Goal: Information Seeking & Learning: Understand process/instructions

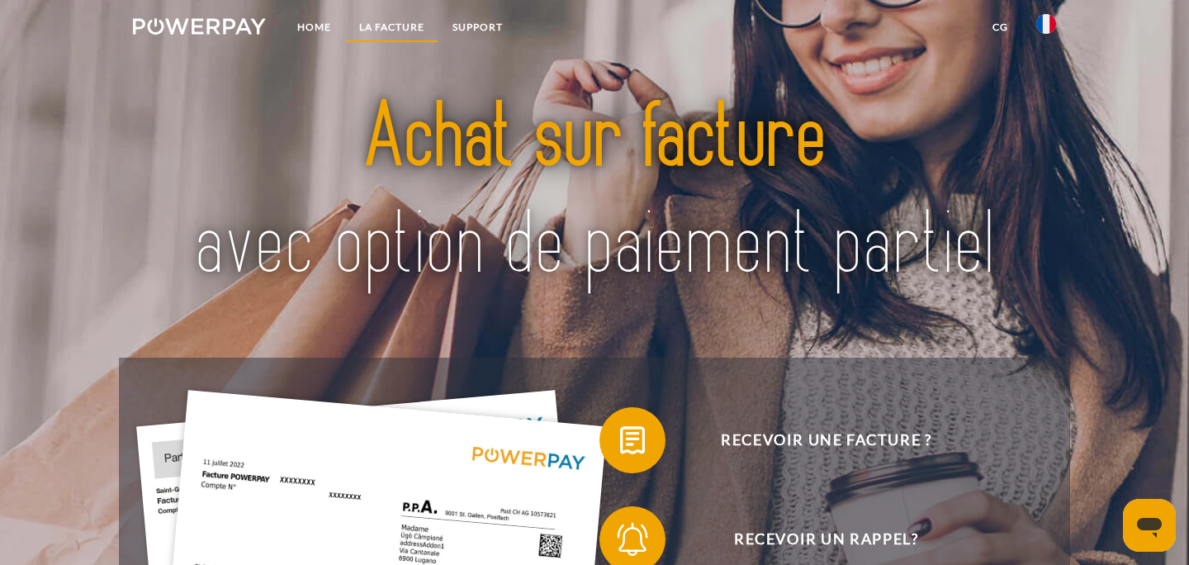
click at [380, 26] on link "LA FACTURE" at bounding box center [391, 27] width 93 height 30
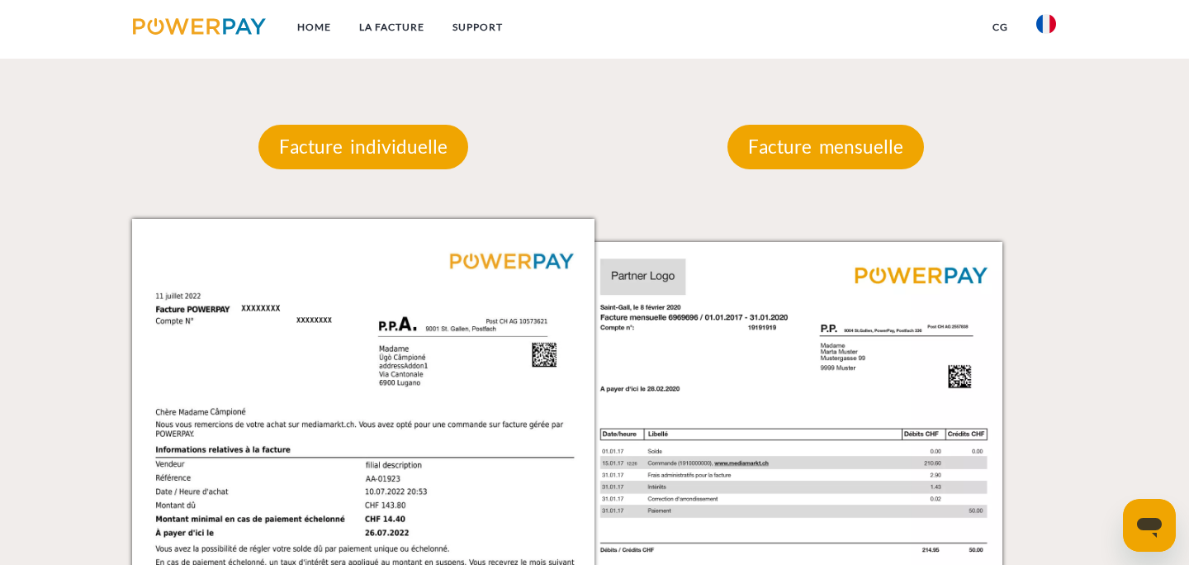
scroll to position [1434, 0]
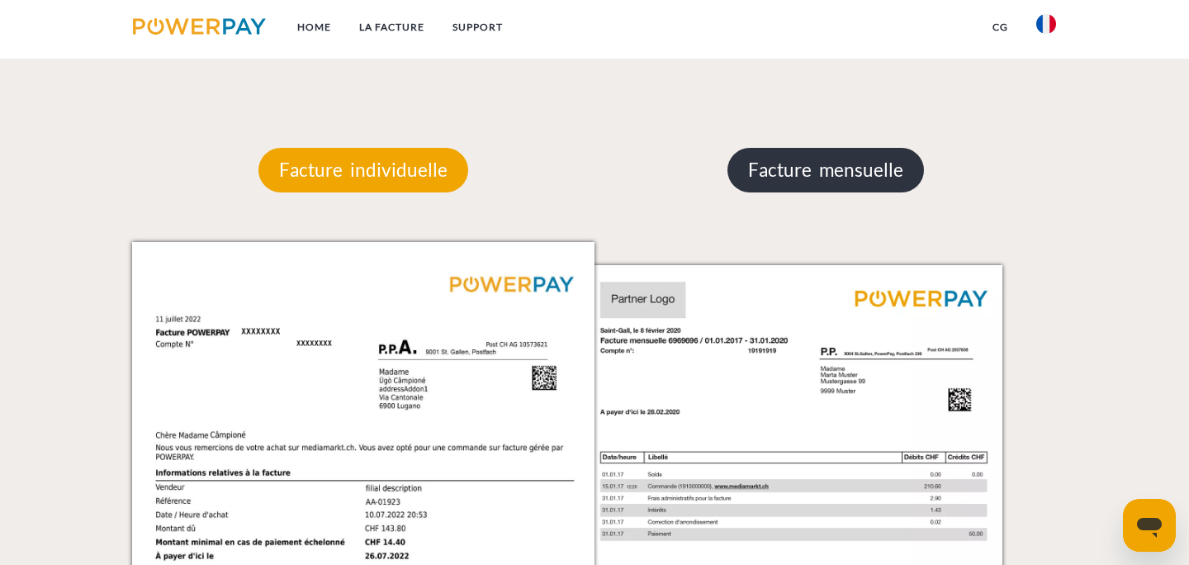
click at [872, 183] on p "Facture mensuelle" at bounding box center [825, 170] width 196 height 45
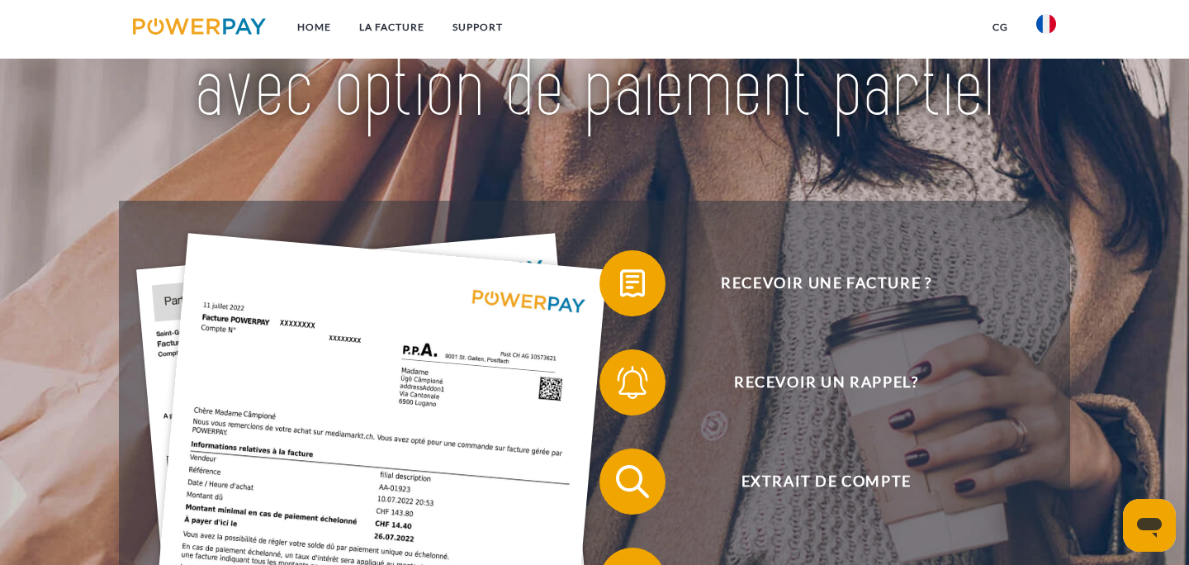
scroll to position [0, 0]
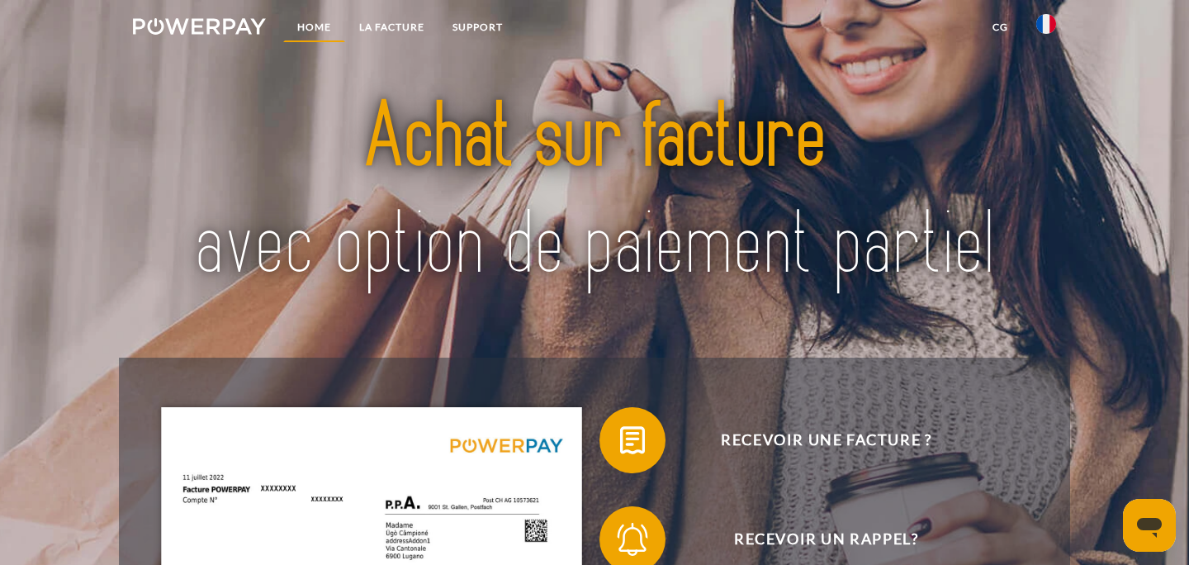
click at [302, 22] on link "Home" at bounding box center [314, 27] width 62 height 30
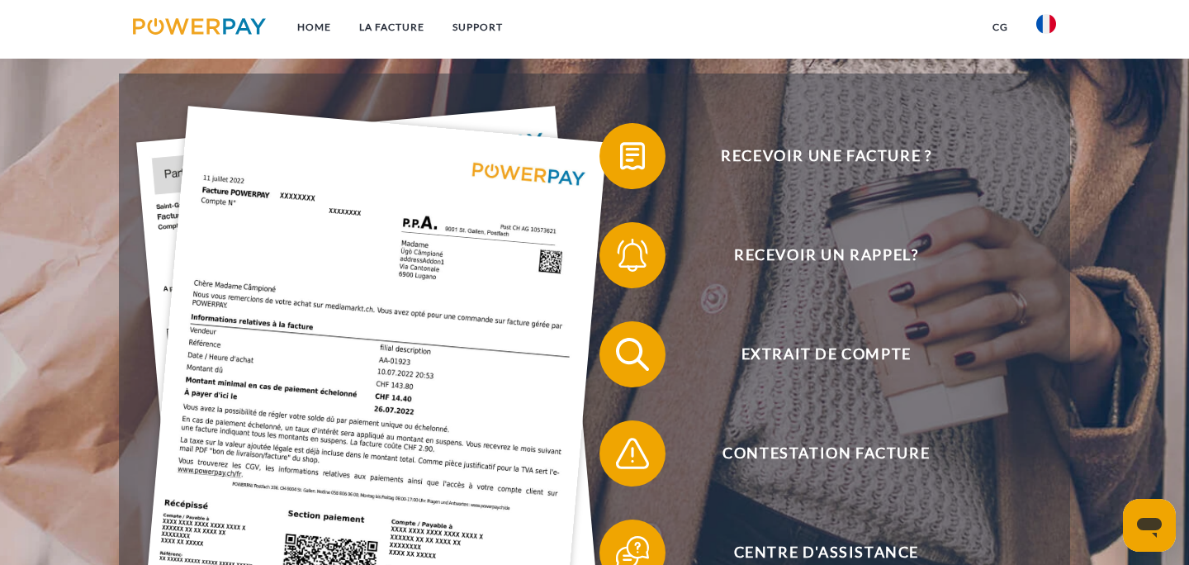
scroll to position [285, 0]
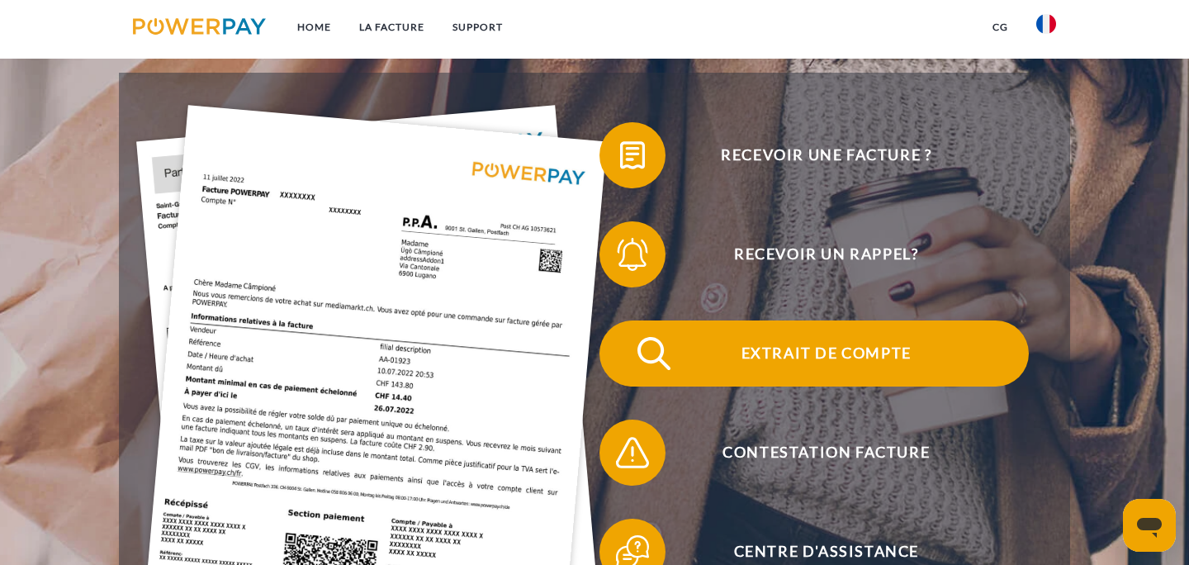
click at [652, 363] on img at bounding box center [653, 353] width 41 height 41
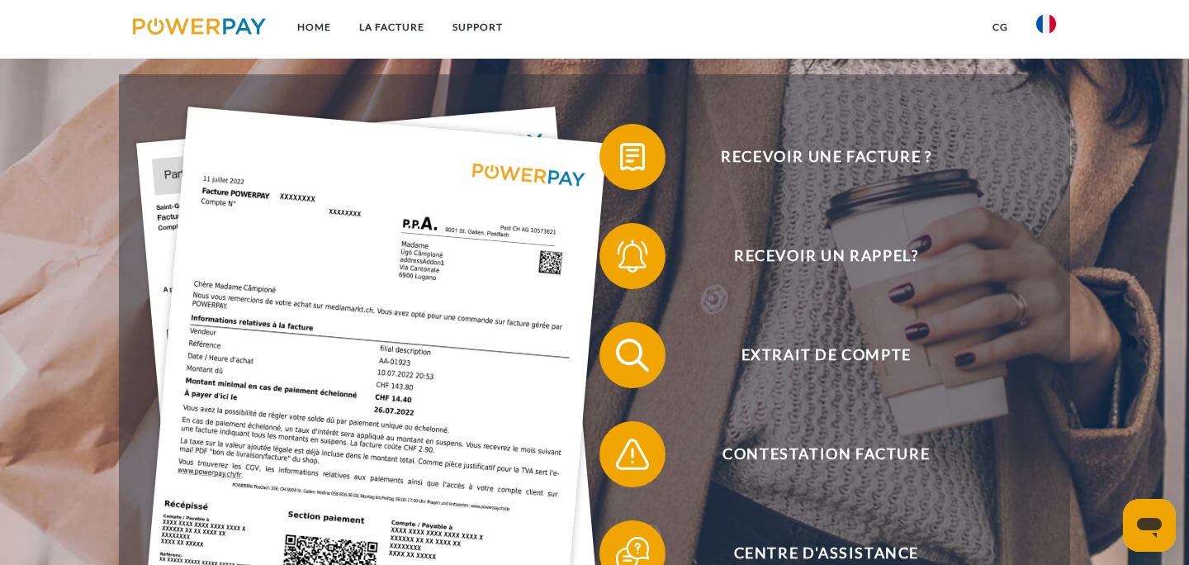
scroll to position [284, 0]
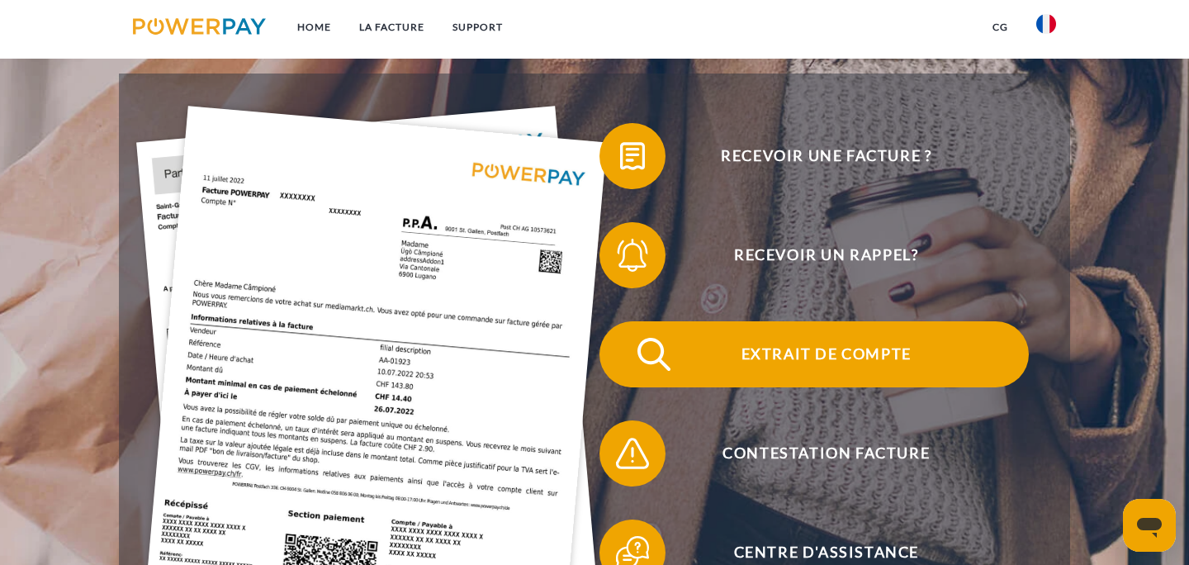
click at [621, 351] on span at bounding box center [629, 354] width 83 height 83
